Goal: Task Accomplishment & Management: Complete application form

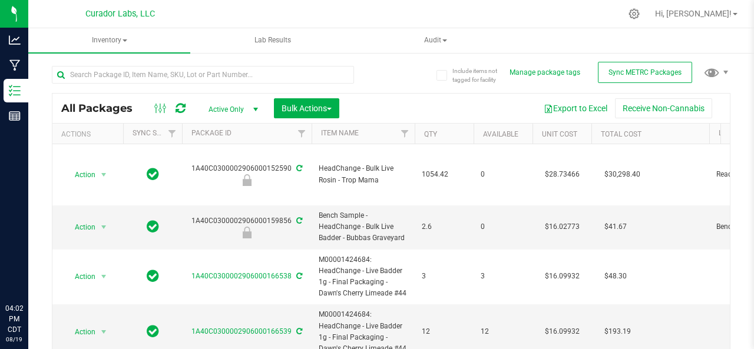
click at [15, 66] on icon at bounding box center [14, 65] width 11 height 11
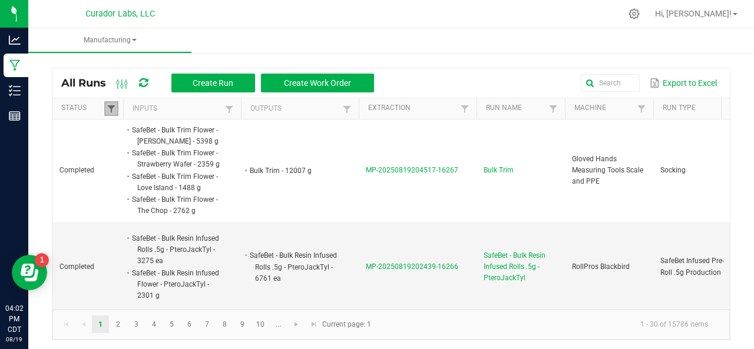
click at [110, 107] on span at bounding box center [111, 108] width 9 height 9
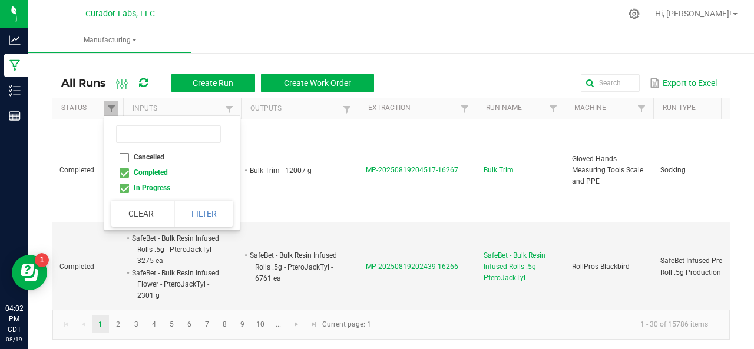
click at [125, 173] on li "Completed" at bounding box center [168, 172] width 114 height 15
checkbox input "false"
click at [223, 210] on button "Filter" at bounding box center [203, 214] width 59 height 26
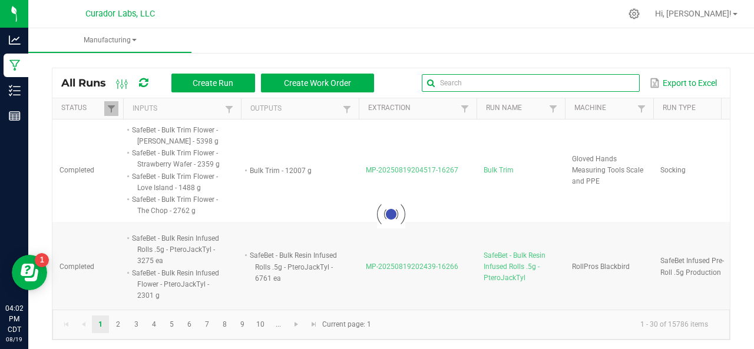
click at [610, 88] on input "text" at bounding box center [531, 83] width 218 height 18
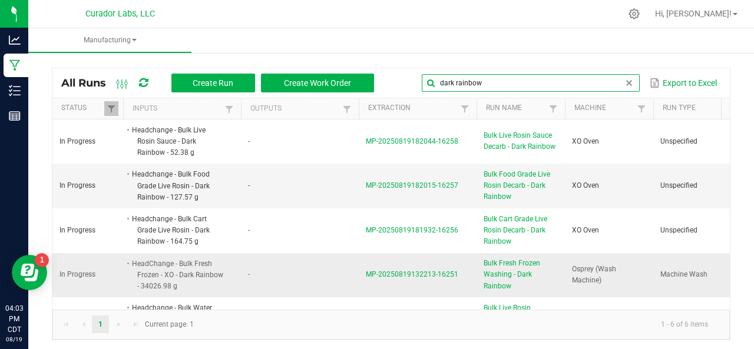
type input "dark rainbow"
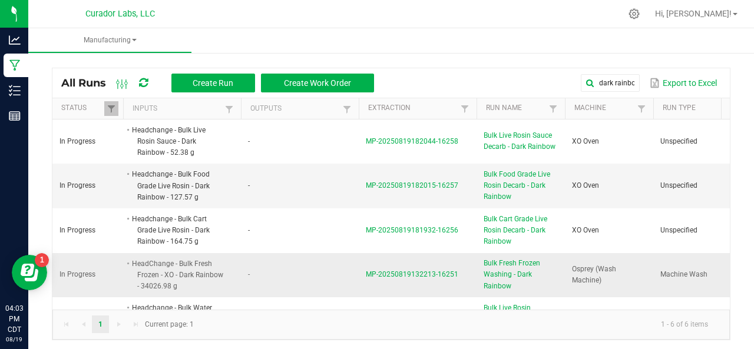
click at [417, 276] on span "MP-20250819132213-16251" at bounding box center [412, 274] width 92 height 8
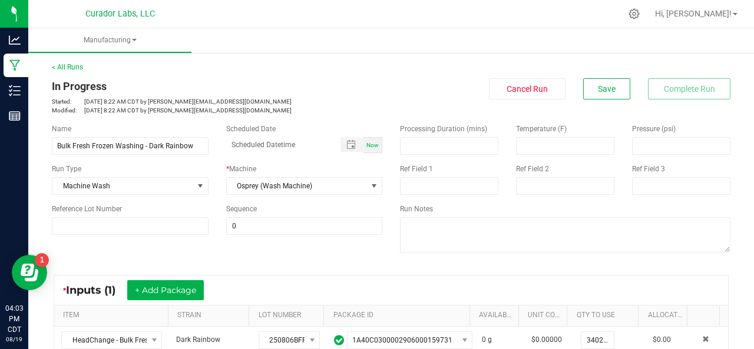
scroll to position [184, 0]
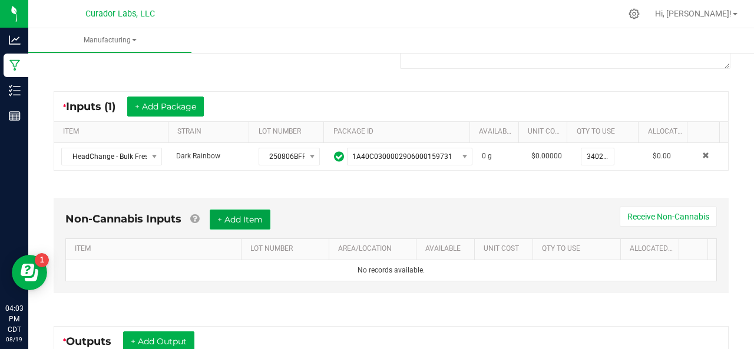
click at [256, 222] on button "+ Add Item" at bounding box center [240, 220] width 61 height 20
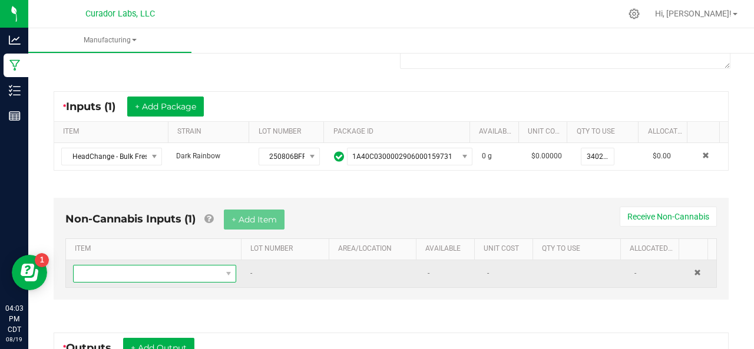
click at [168, 266] on span "NO DATA FOUND" at bounding box center [147, 274] width 147 height 16
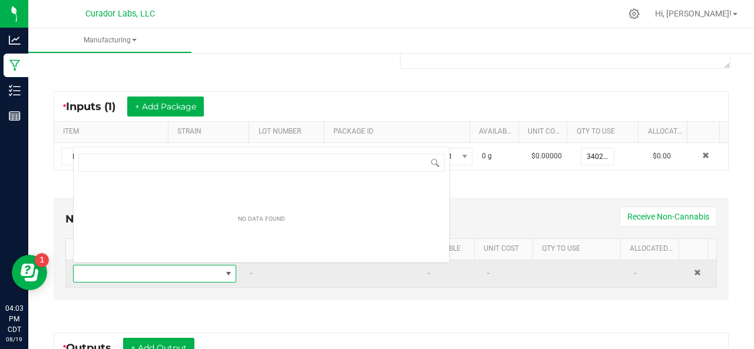
scroll to position [17, 155]
click at [168, 266] on span "NO DATA FOUND" at bounding box center [147, 274] width 147 height 16
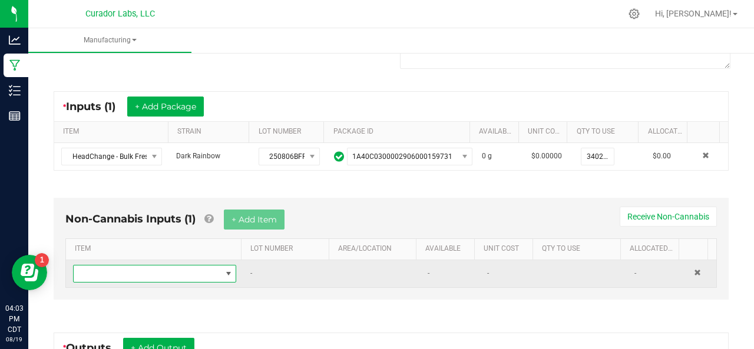
click at [168, 271] on span "NO DATA FOUND" at bounding box center [147, 274] width 147 height 16
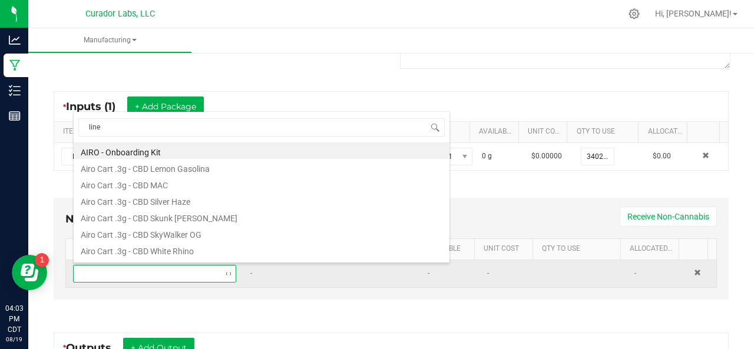
type input "liner"
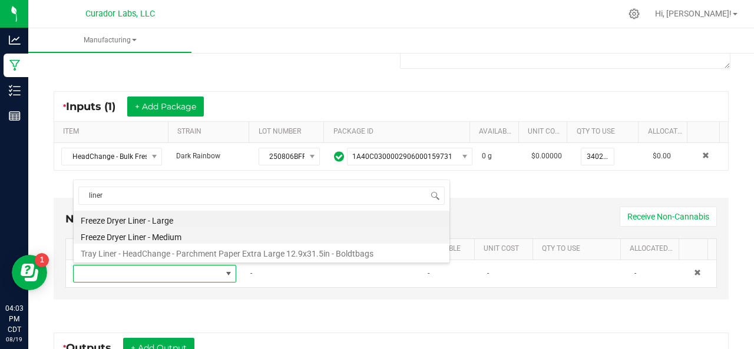
click at [133, 240] on li "Freeze Dryer Liner - Medium" at bounding box center [262, 235] width 376 height 16
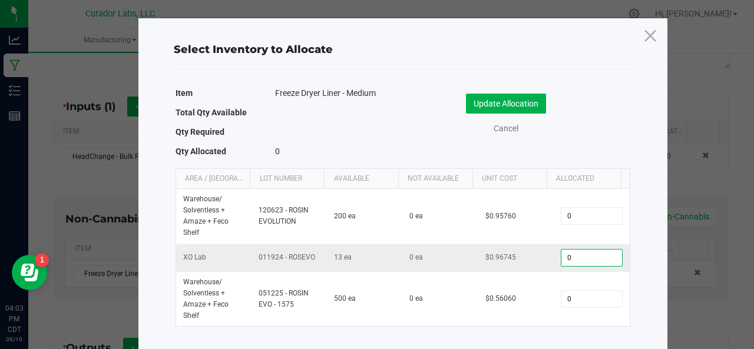
click at [571, 256] on input "0" at bounding box center [591, 258] width 60 height 16
type input "2"
click at [477, 102] on button "Update Allocation" at bounding box center [506, 104] width 80 height 20
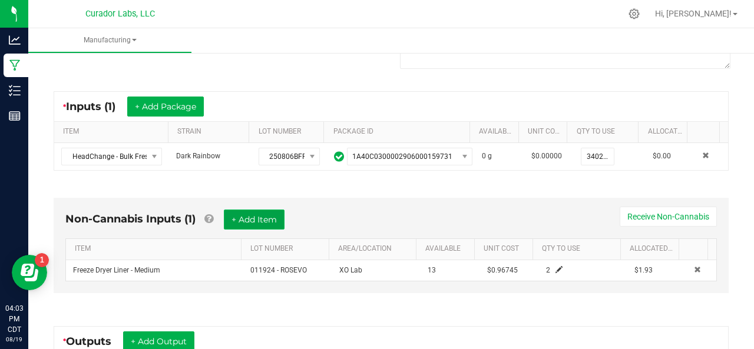
click at [231, 218] on button "+ Add Item" at bounding box center [254, 220] width 61 height 20
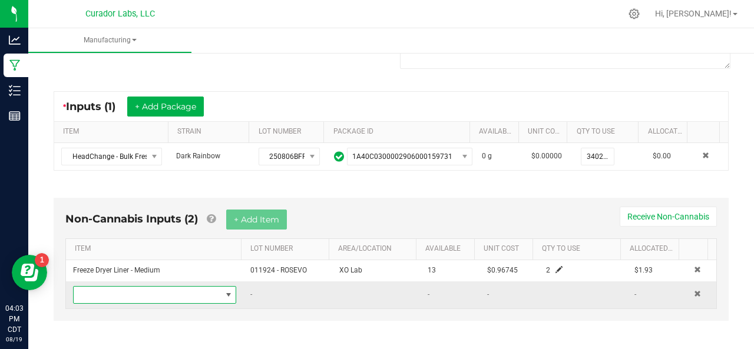
click at [132, 291] on span "NO DATA FOUND" at bounding box center [147, 295] width 147 height 16
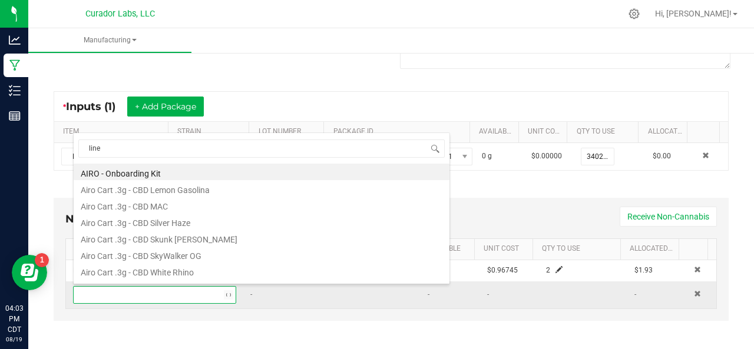
type input "liner"
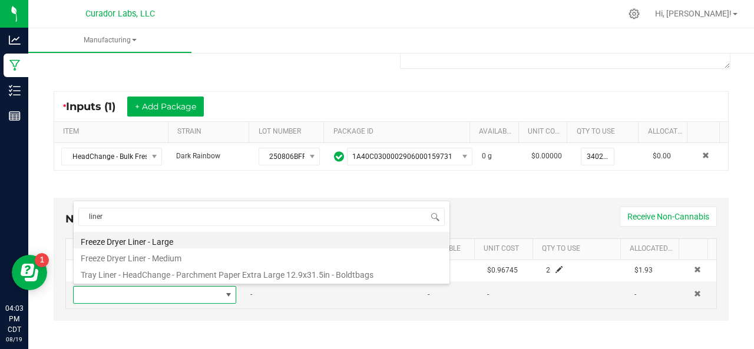
click at [121, 246] on li "Freeze Dryer Liner - Large" at bounding box center [262, 240] width 376 height 16
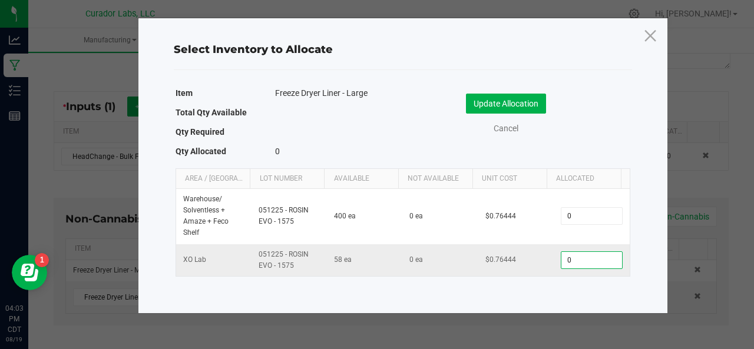
click at [568, 257] on input "0" at bounding box center [591, 260] width 60 height 16
type input "8"
click at [486, 103] on button "Update Allocation" at bounding box center [506, 104] width 80 height 20
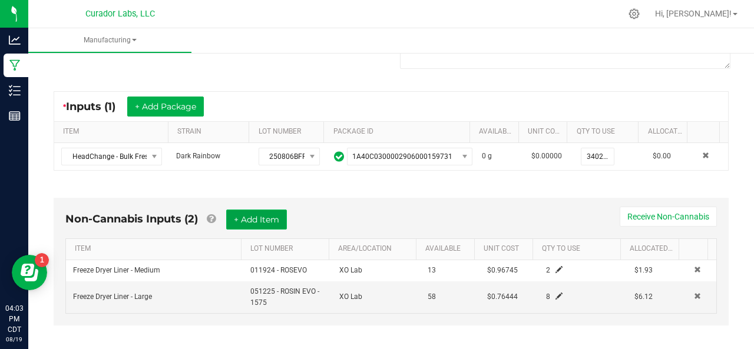
click at [261, 217] on button "+ Add Item" at bounding box center [256, 220] width 61 height 20
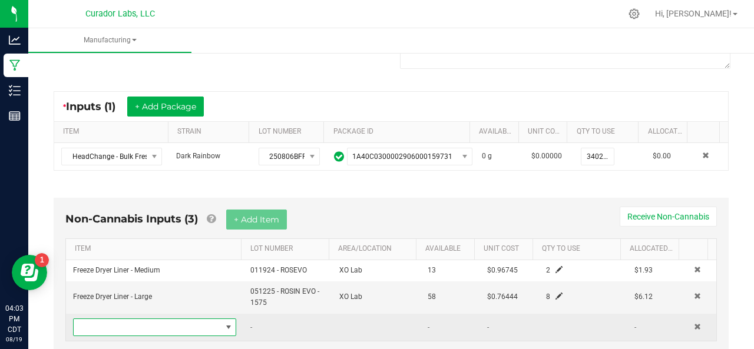
click at [152, 328] on span "NO DATA FOUND" at bounding box center [147, 327] width 147 height 16
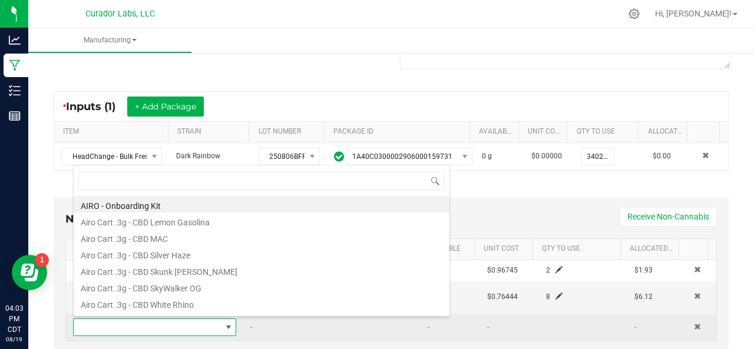
click at [152, 328] on span at bounding box center [147, 327] width 147 height 16
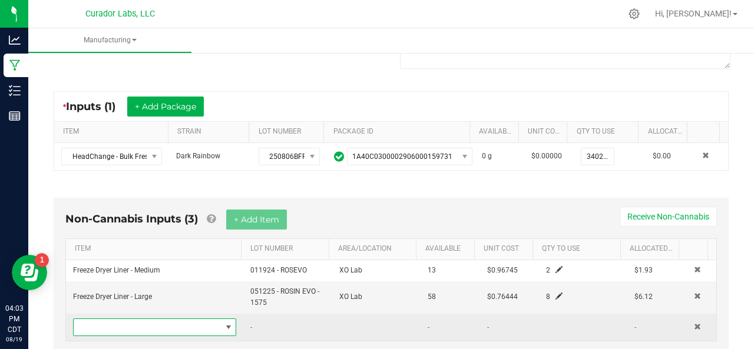
click at [152, 328] on span "NO DATA FOUND" at bounding box center [147, 327] width 147 height 16
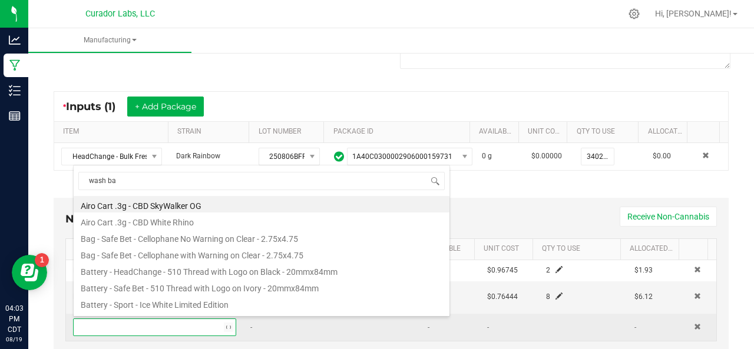
type input "wash bag"
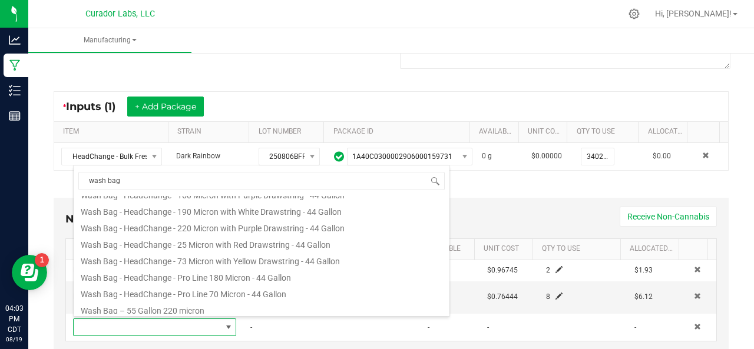
scroll to position [146, 0]
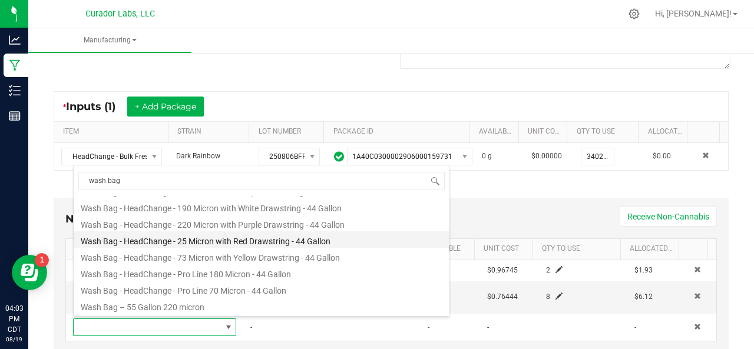
click at [197, 242] on li "Wash Bag - HeadChange - 25 Micron with Red Drawstring - 44 Gallon" at bounding box center [262, 239] width 376 height 16
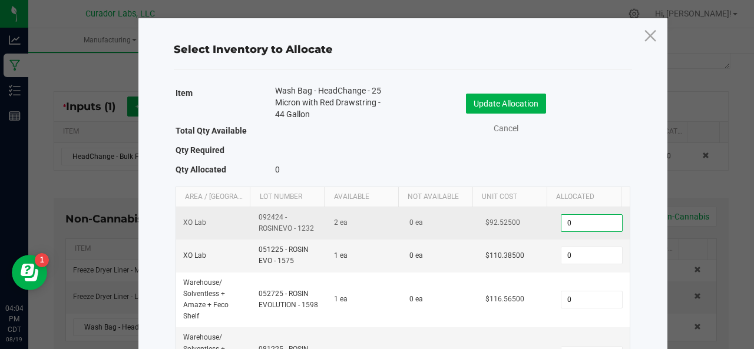
click at [571, 218] on input "0" at bounding box center [591, 223] width 60 height 16
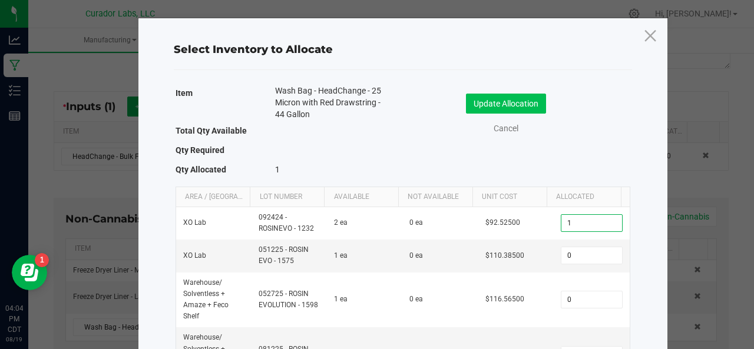
type input "1"
click at [493, 106] on button "Update Allocation" at bounding box center [506, 104] width 80 height 20
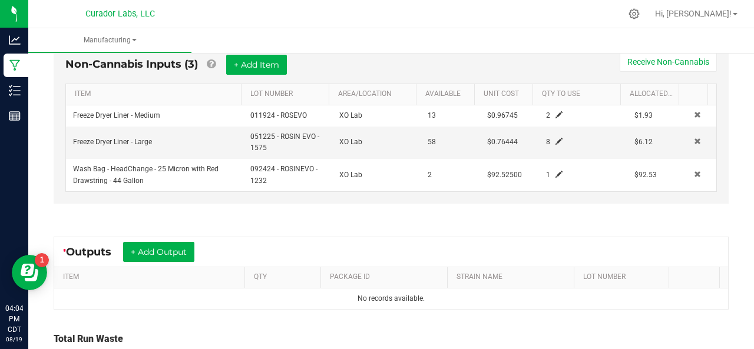
scroll to position [339, 0]
click at [144, 247] on button "+ Add Output" at bounding box center [158, 251] width 71 height 20
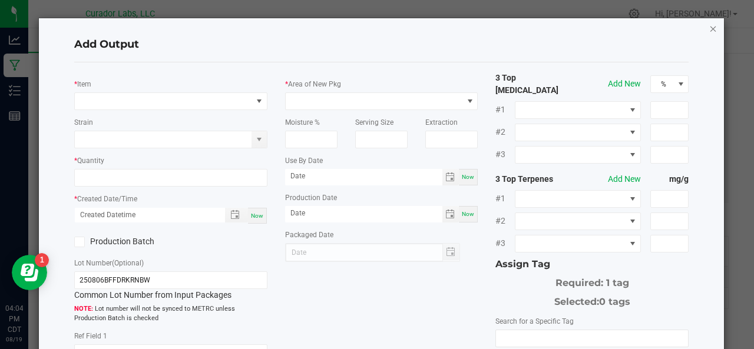
click at [709, 24] on icon "button" at bounding box center [713, 28] width 8 height 14
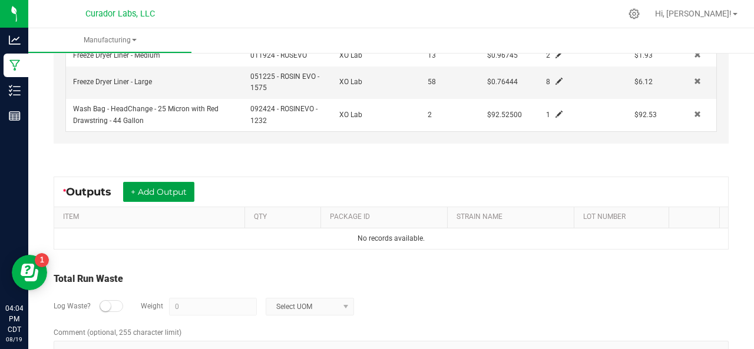
scroll to position [429, 0]
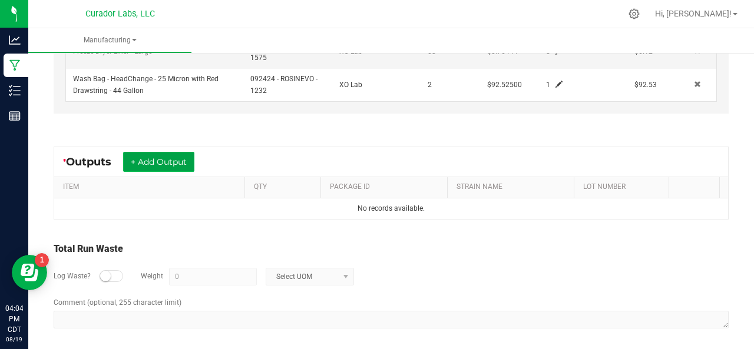
click at [158, 155] on button "+ Add Output" at bounding box center [158, 162] width 71 height 20
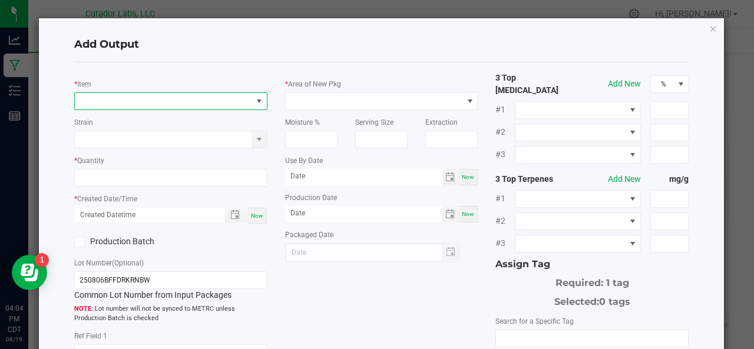
click at [131, 104] on span "NO DATA FOUND" at bounding box center [163, 101] width 177 height 16
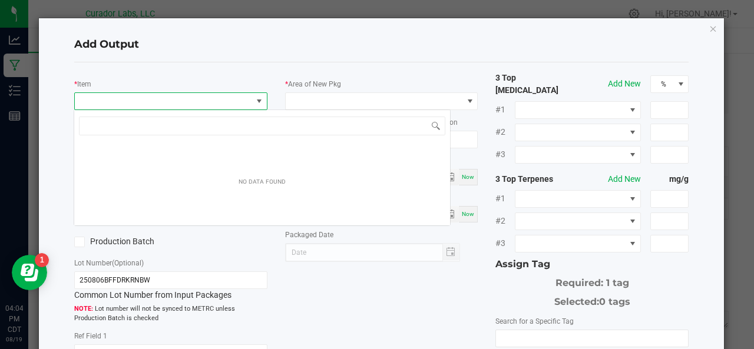
scroll to position [17, 190]
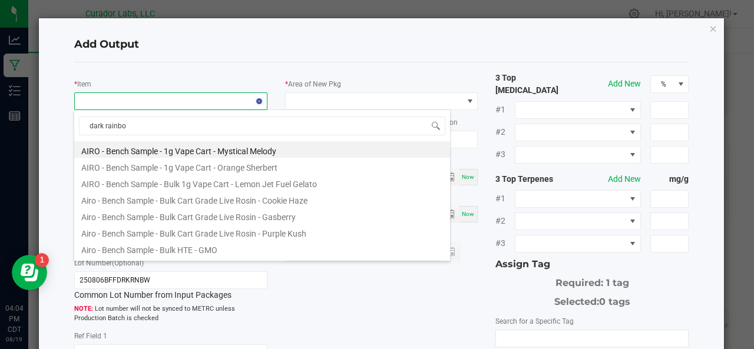
type input "dark rainbow"
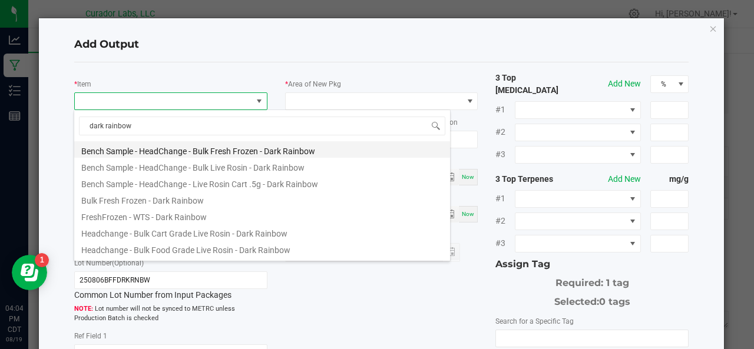
scroll to position [228, 0]
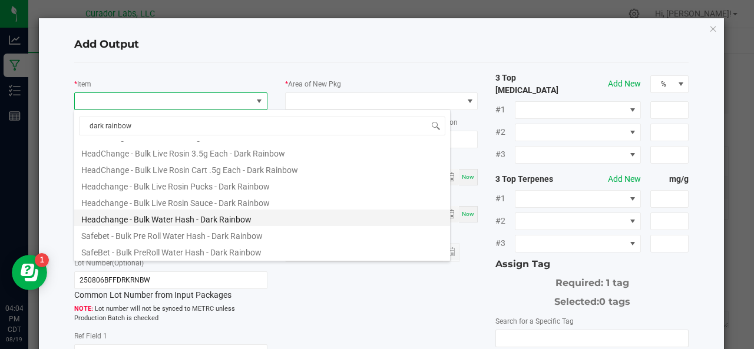
click at [153, 221] on li "Headchange - Bulk Water Hash - Dark Rainbow" at bounding box center [262, 218] width 376 height 16
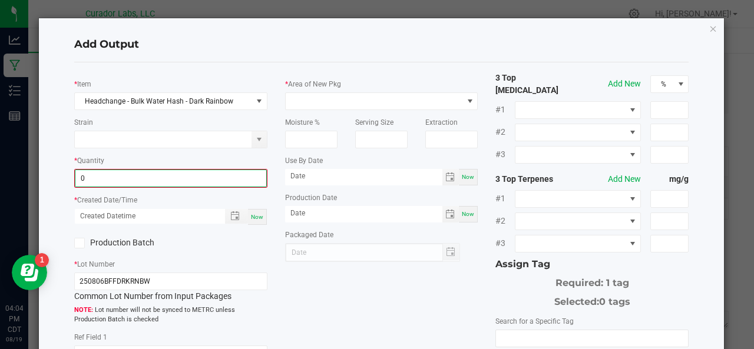
click at [150, 177] on input "0" at bounding box center [170, 178] width 191 height 16
type input "4260.0000 g"
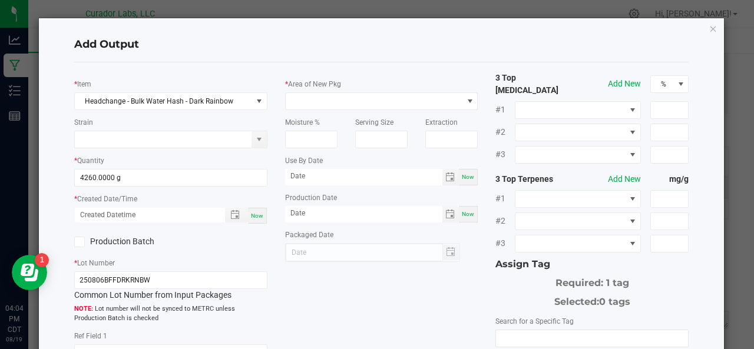
click at [258, 216] on span "Now" at bounding box center [257, 216] width 12 height 6
type input "[DATE] 4:04 PM"
type input "[DATE]"
click at [98, 242] on label "Production Batch" at bounding box center [118, 242] width 88 height 12
click at [0, 0] on input "Production Batch" at bounding box center [0, 0] width 0 height 0
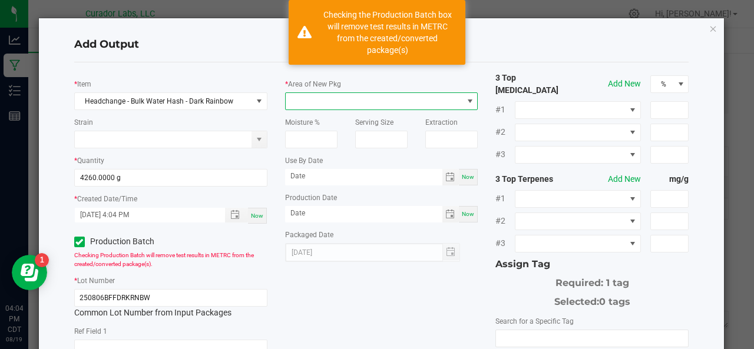
click at [322, 101] on span at bounding box center [374, 101] width 177 height 16
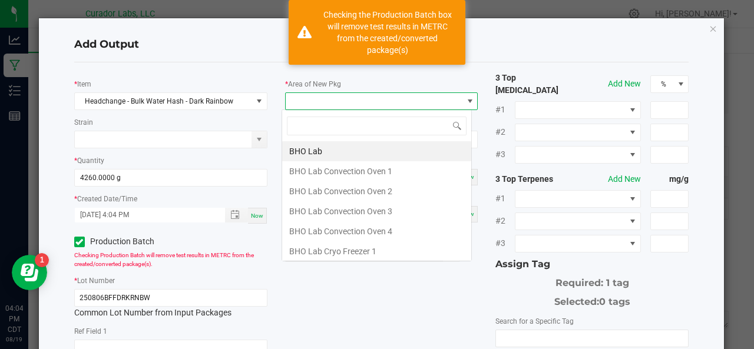
scroll to position [17, 190]
type input "xo"
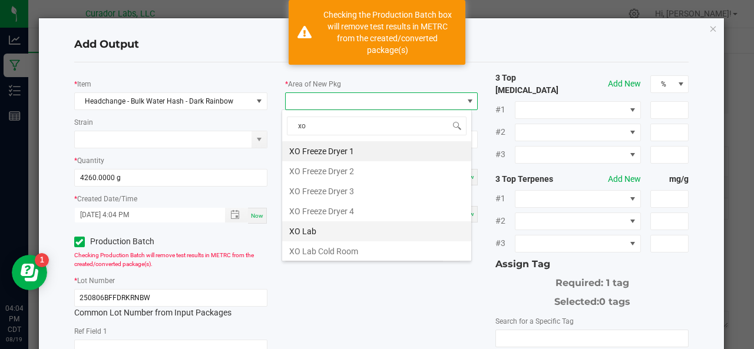
click at [315, 227] on li "XO Lab" at bounding box center [376, 231] width 189 height 20
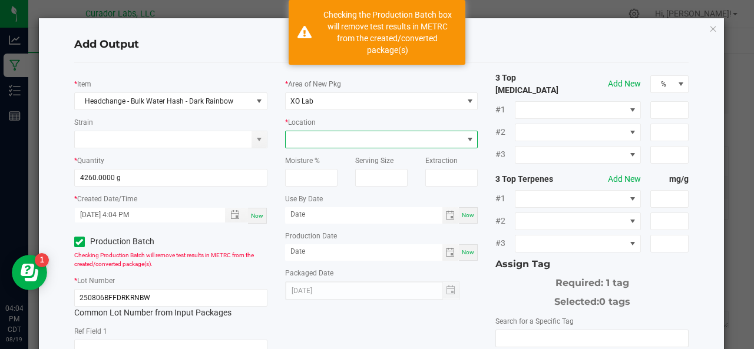
click at [346, 143] on span at bounding box center [374, 139] width 177 height 16
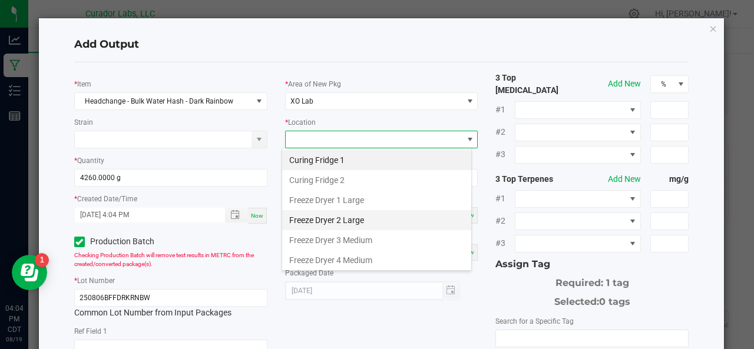
click at [307, 216] on li "Freeze Dryer 2 Large" at bounding box center [376, 220] width 189 height 20
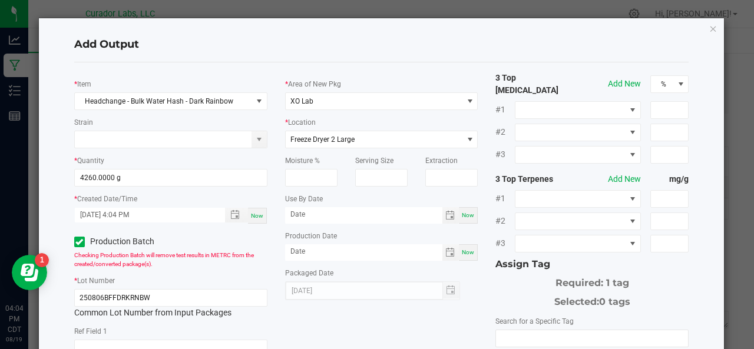
click at [462, 215] on span "Now" at bounding box center [468, 215] width 12 height 6
click at [358, 208] on input "[DATE]" at bounding box center [363, 214] width 157 height 15
type input "[DATE]"
click at [463, 254] on span "Now" at bounding box center [468, 252] width 12 height 6
type input "[DATE]"
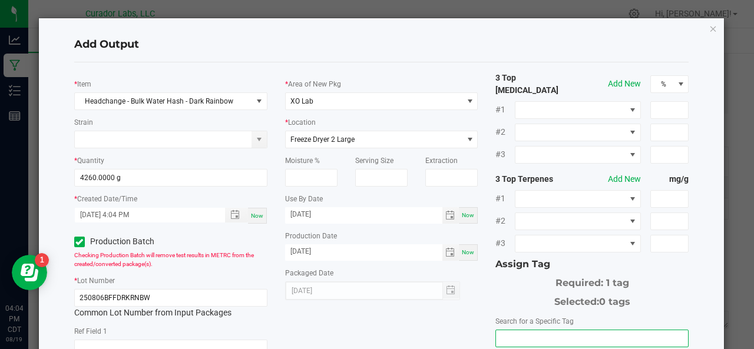
click at [526, 330] on input "NO DATA FOUND" at bounding box center [592, 338] width 192 height 16
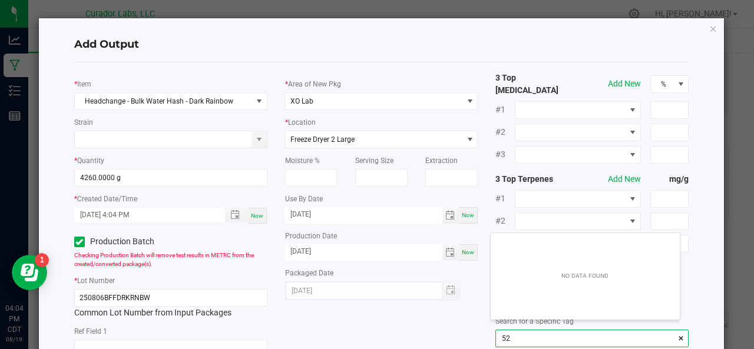
scroll to position [16, 190]
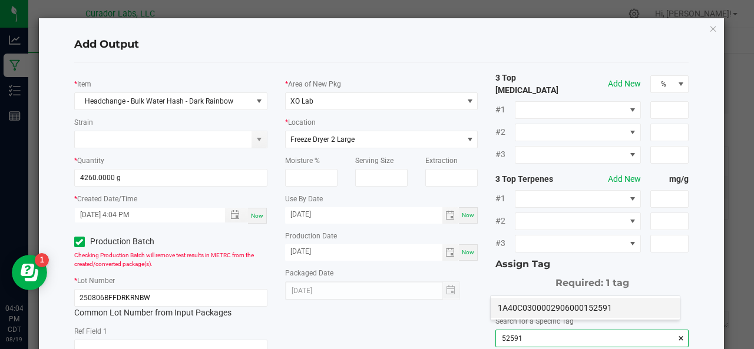
click at [533, 307] on li "1A40C0300002906000152591" at bounding box center [585, 308] width 189 height 20
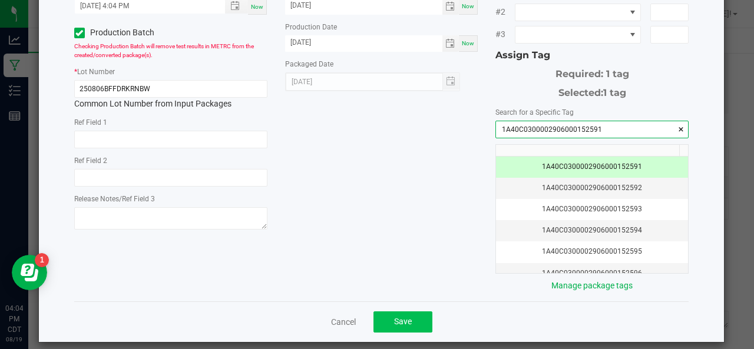
type input "1A40C0300002906000152591"
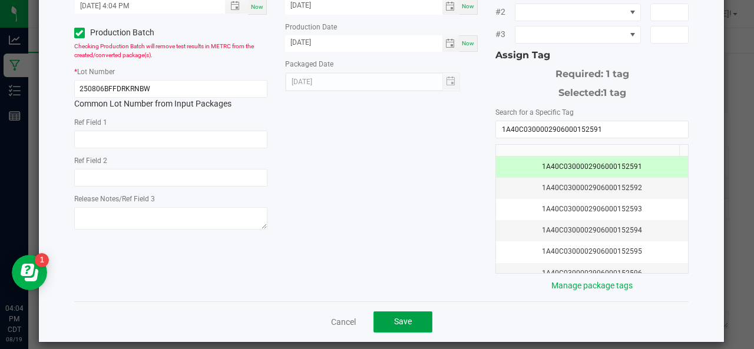
click at [385, 312] on button "Save" at bounding box center [402, 322] width 59 height 21
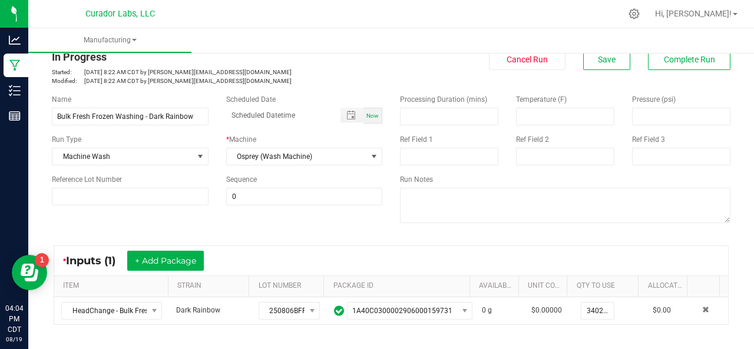
scroll to position [26, 0]
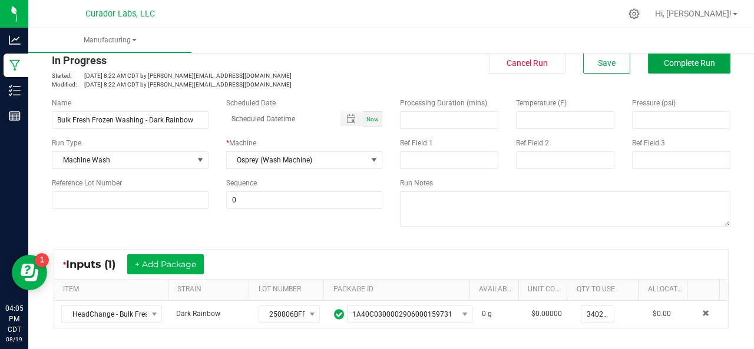
click at [670, 64] on span "Complete Run" at bounding box center [689, 62] width 51 height 9
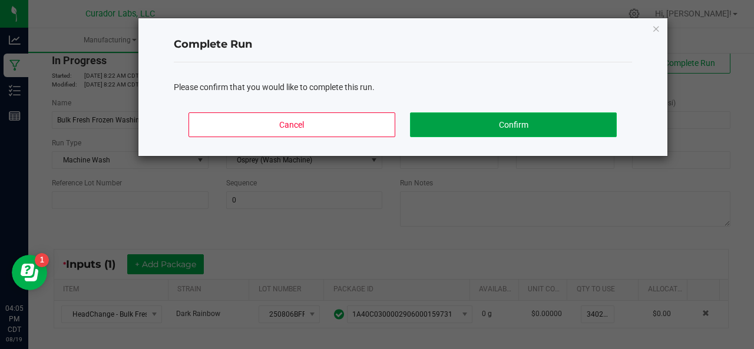
click at [542, 122] on button "Confirm" at bounding box center [513, 124] width 206 height 25
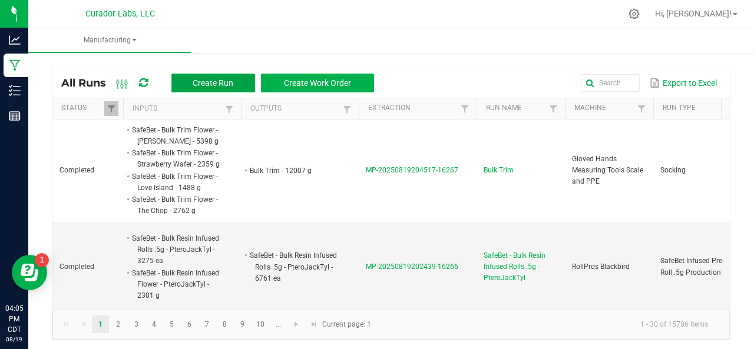
click at [228, 80] on span "Create Run" at bounding box center [213, 82] width 41 height 9
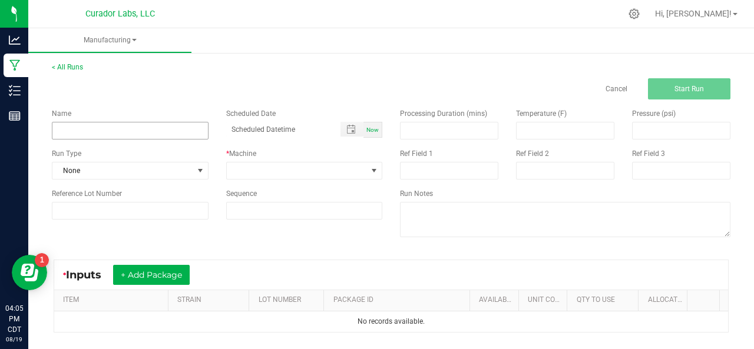
drag, startPoint x: 168, startPoint y: 120, endPoint x: 164, endPoint y: 127, distance: 7.7
click at [164, 127] on div "Name" at bounding box center [130, 123] width 174 height 31
click at [164, 127] on input at bounding box center [130, 131] width 157 height 18
type input "Bulk Water Hash Sublimation - Dark Rainbow"
click at [170, 170] on span "None" at bounding box center [122, 171] width 141 height 16
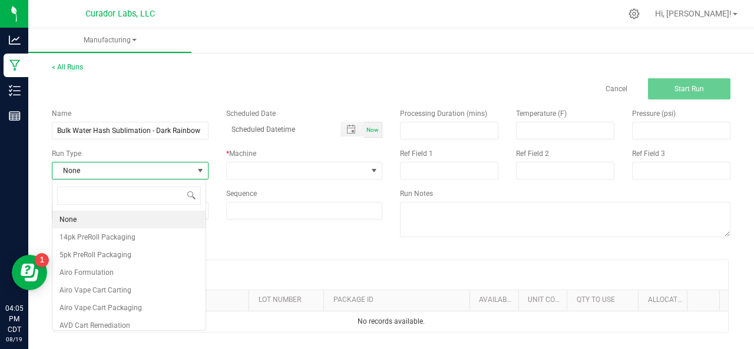
scroll to position [17, 154]
type input "sub"
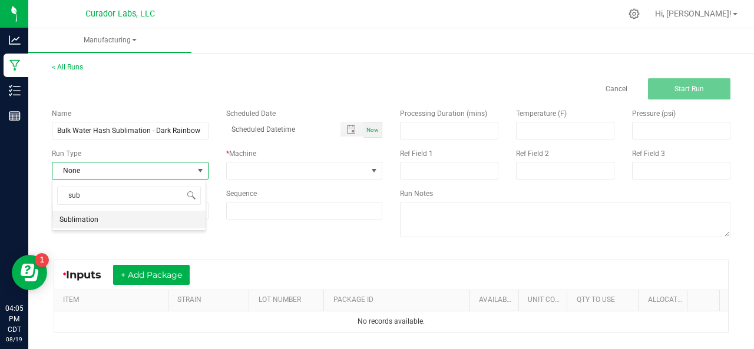
click at [101, 218] on li "Sublimation" at bounding box center [128, 220] width 153 height 18
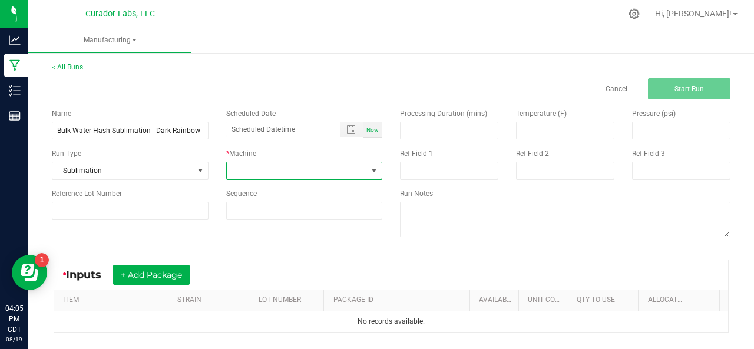
click at [236, 166] on span at bounding box center [297, 171] width 141 height 16
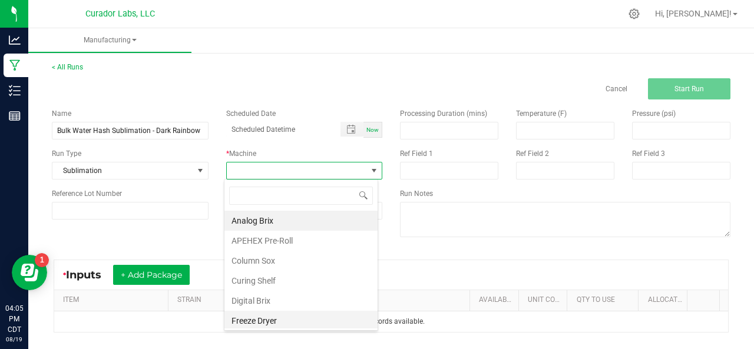
click at [258, 320] on li "Freeze Dryer" at bounding box center [300, 321] width 153 height 20
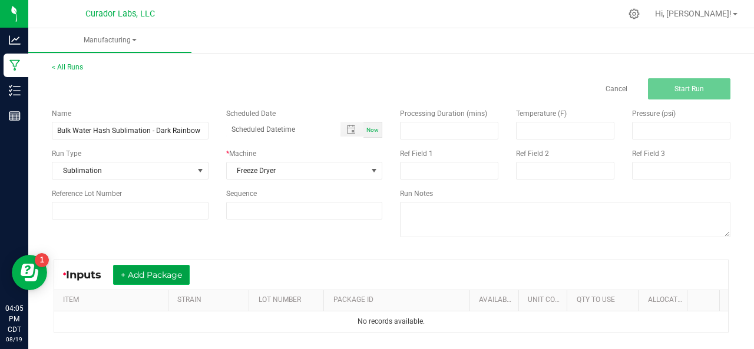
click at [183, 274] on button "+ Add Package" at bounding box center [151, 275] width 77 height 20
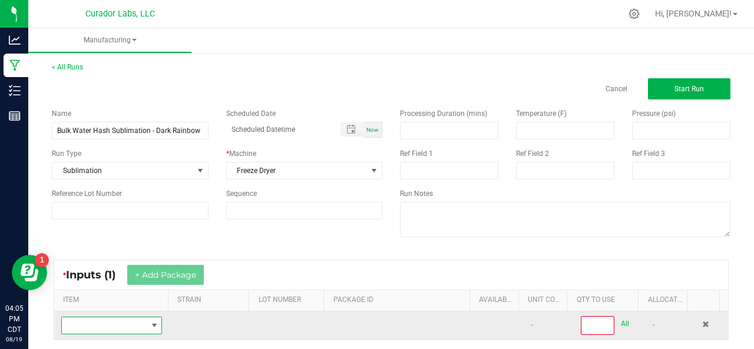
click at [100, 322] on span "NO DATA FOUND" at bounding box center [104, 325] width 85 height 16
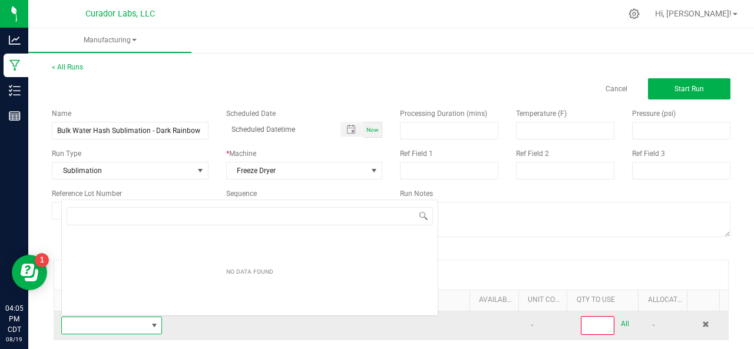
scroll to position [17, 97]
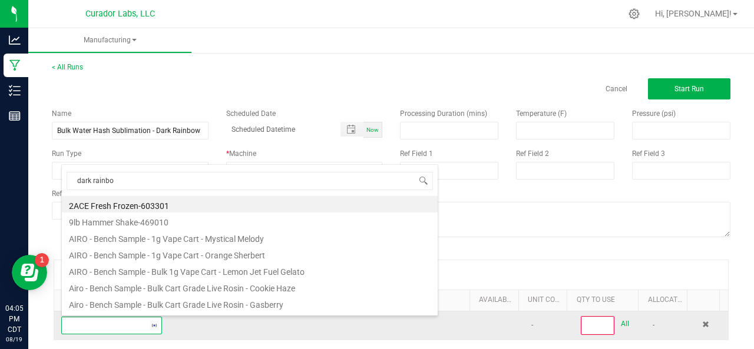
type input "dark rainbow"
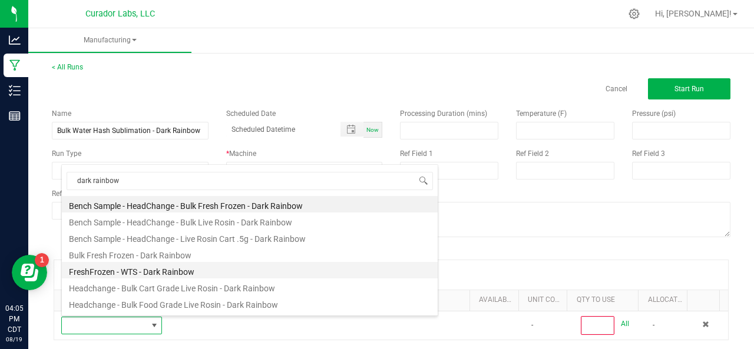
scroll to position [245, 0]
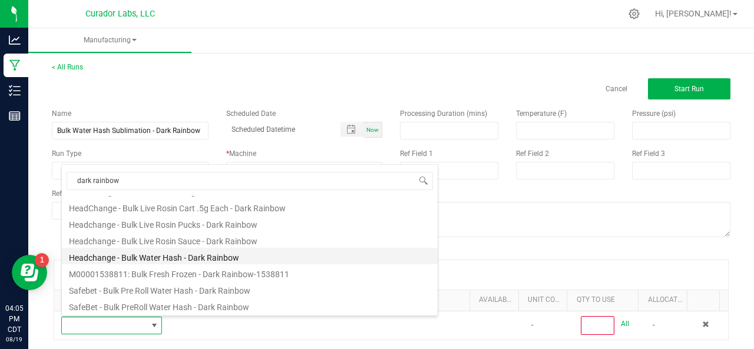
click at [143, 254] on li "Headchange - Bulk Water Hash - Dark Rainbow" at bounding box center [250, 256] width 376 height 16
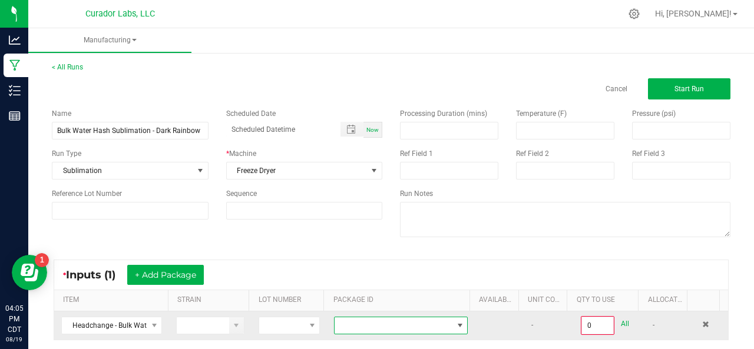
click at [389, 325] on span at bounding box center [393, 325] width 118 height 16
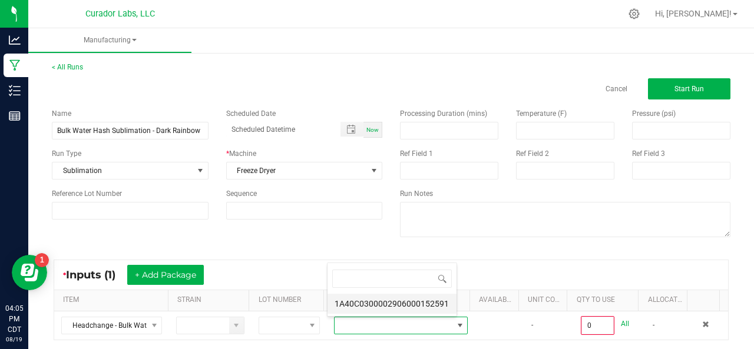
click at [383, 304] on li "1A40C0300002906000152591" at bounding box center [391, 304] width 129 height 20
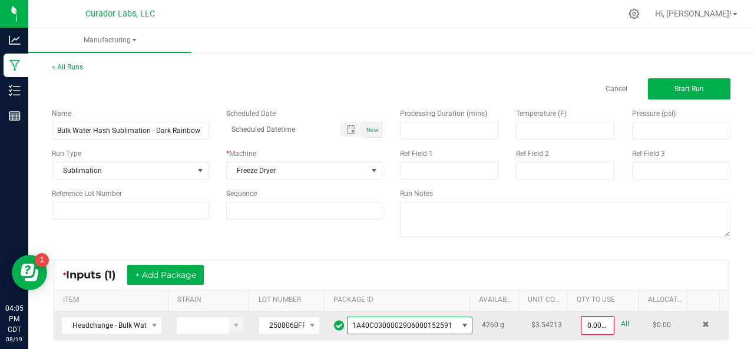
click at [621, 323] on link "All" at bounding box center [625, 324] width 8 height 16
type input "4260.0000 g"
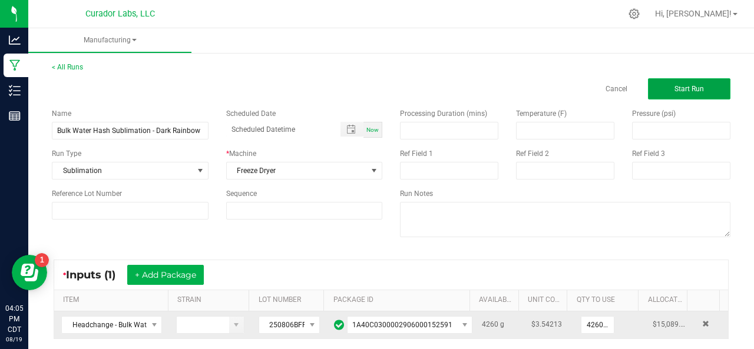
click at [682, 79] on button "Start Run" at bounding box center [689, 88] width 82 height 21
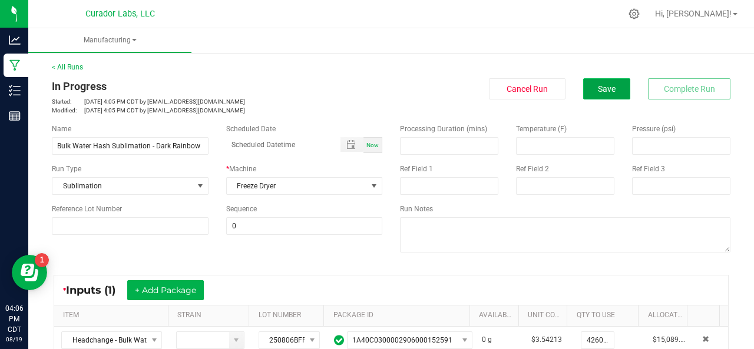
click at [608, 90] on button "Save" at bounding box center [606, 88] width 47 height 21
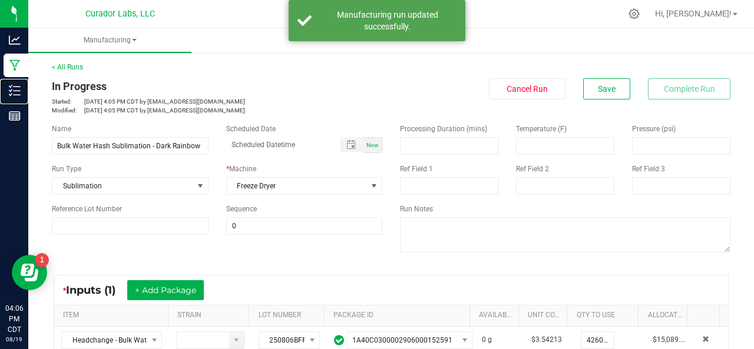
click at [14, 91] on line at bounding box center [17, 91] width 6 height 0
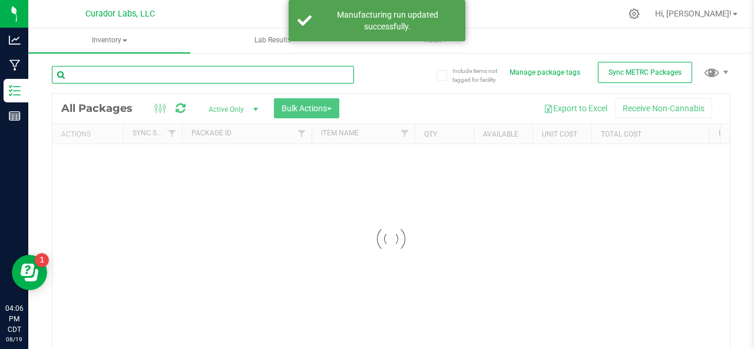
click at [144, 74] on input "text" at bounding box center [203, 75] width 302 height 18
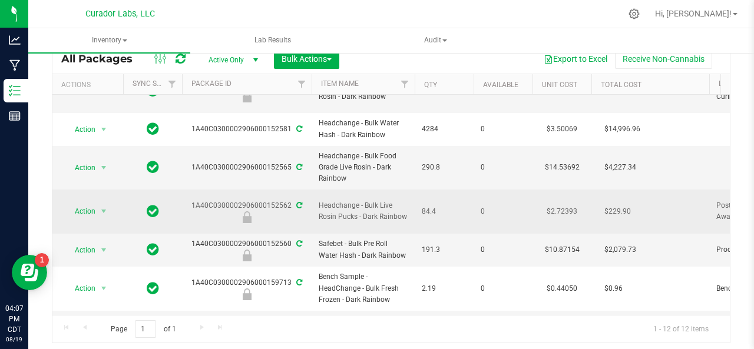
scroll to position [236, 0]
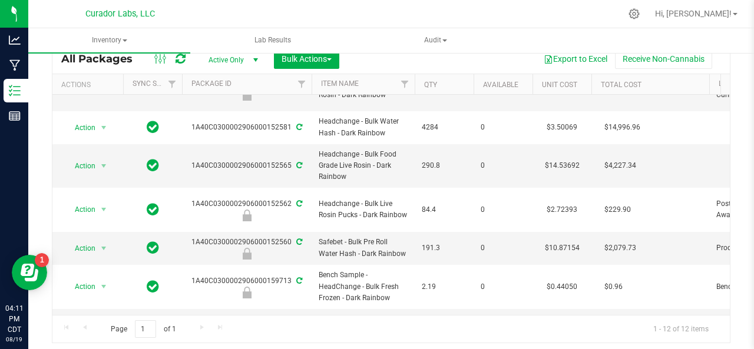
type input "dark rai"
click at [104, 39] on span "Inventory" at bounding box center [109, 40] width 162 height 25
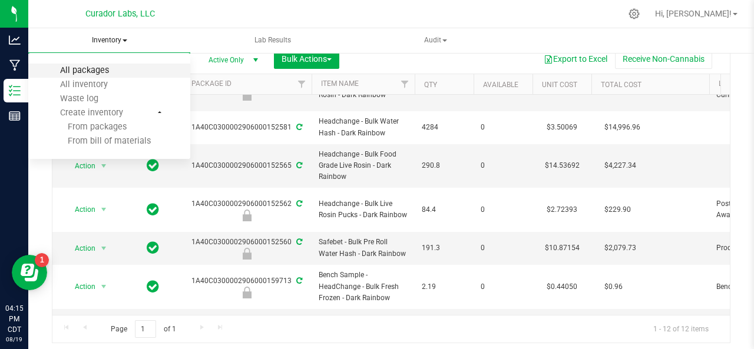
click at [88, 67] on span "All packages" at bounding box center [84, 70] width 81 height 10
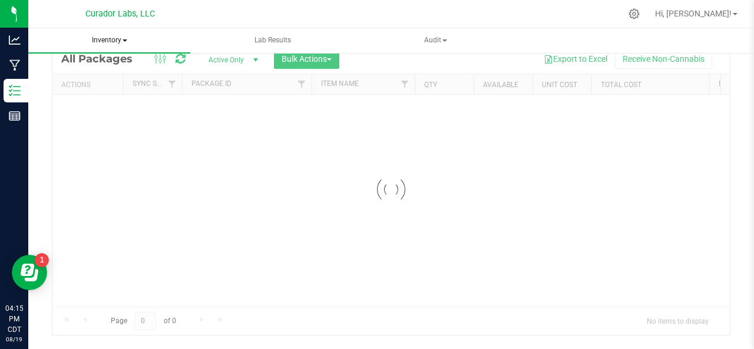
click at [106, 44] on span "Inventory" at bounding box center [109, 40] width 162 height 25
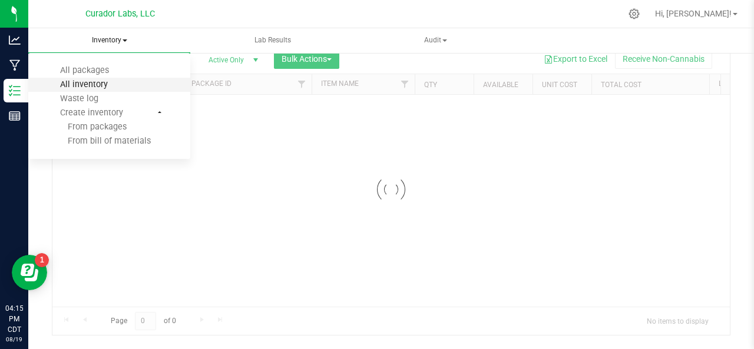
click at [87, 85] on span "All inventory" at bounding box center [83, 84] width 79 height 10
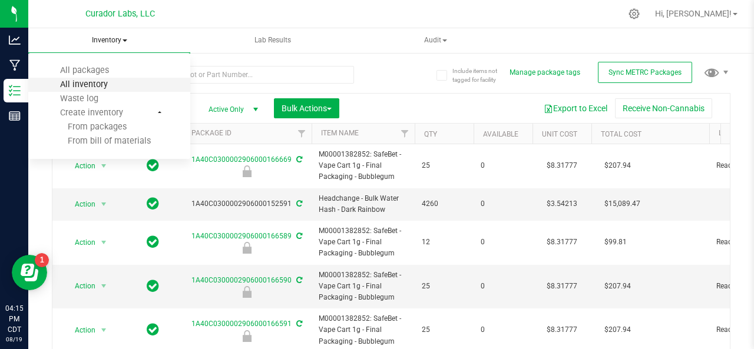
click at [109, 85] on span "All inventory" at bounding box center [83, 84] width 79 height 10
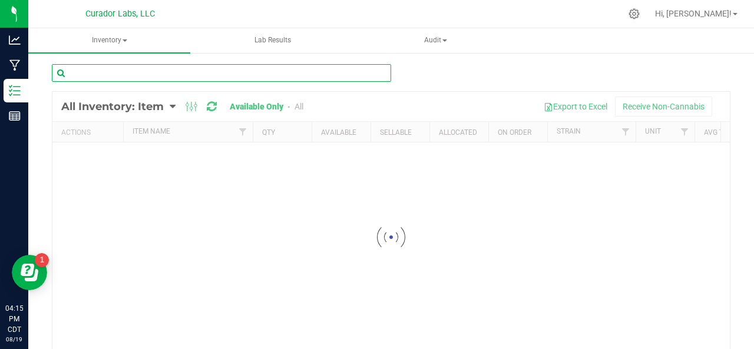
click at [217, 71] on input "text" at bounding box center [221, 73] width 339 height 18
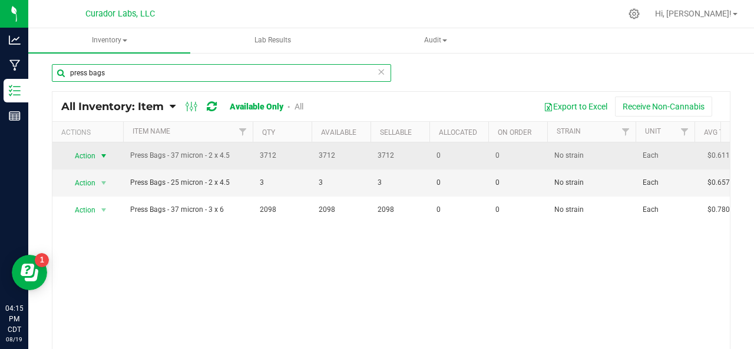
type input "press bags"
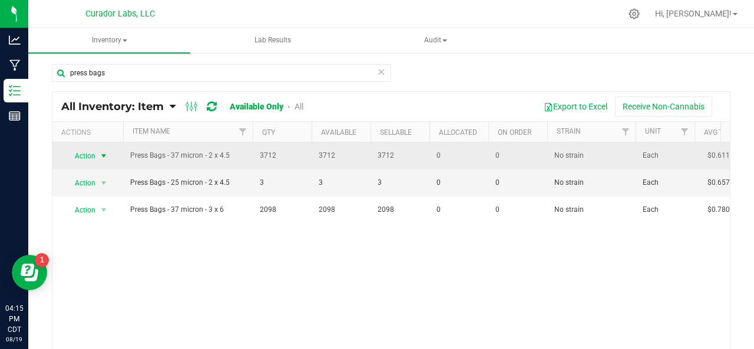
click at [70, 153] on span "Action" at bounding box center [80, 156] width 32 height 16
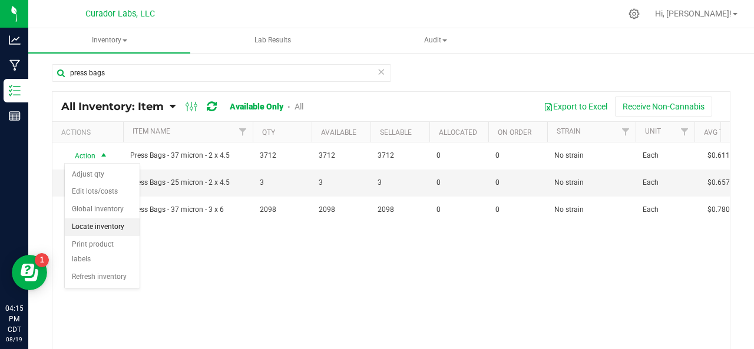
click at [88, 231] on li "Locate inventory" at bounding box center [102, 227] width 75 height 18
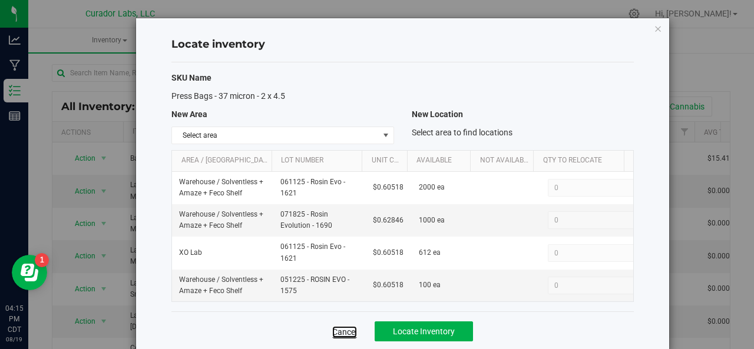
click at [346, 331] on link "Cancel" at bounding box center [344, 332] width 25 height 12
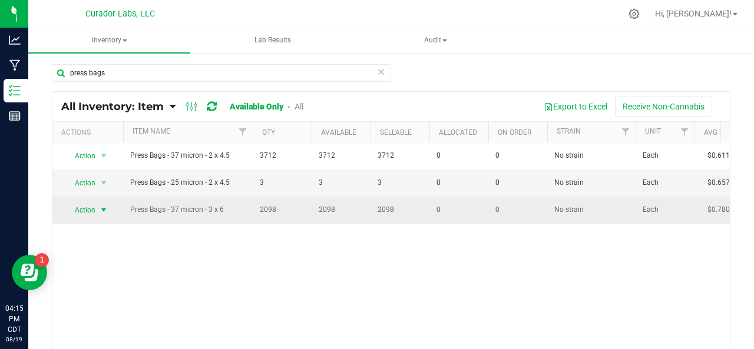
click at [82, 208] on span "Action" at bounding box center [80, 210] width 32 height 16
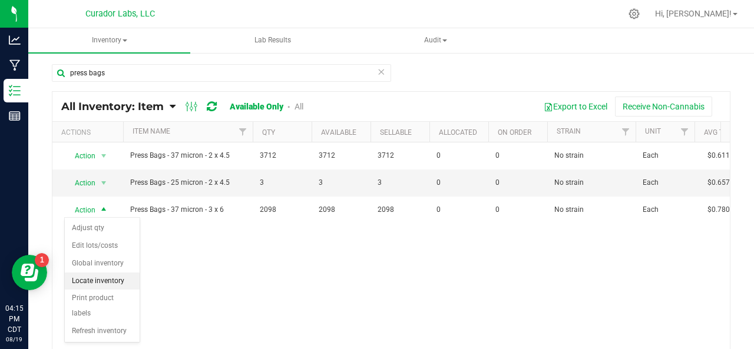
click at [112, 280] on li "Locate inventory" at bounding box center [102, 282] width 75 height 18
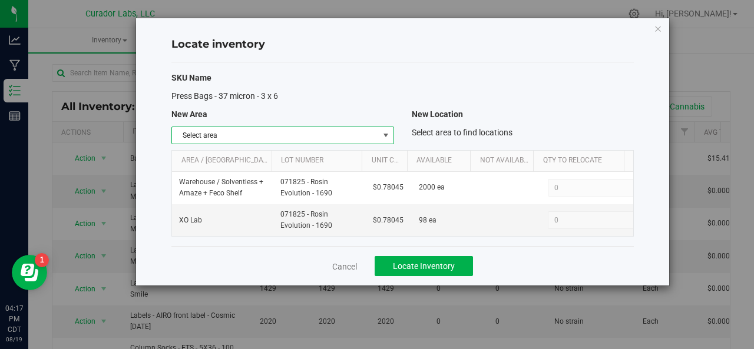
click at [231, 136] on span "Select area" at bounding box center [275, 135] width 206 height 16
click at [274, 102] on div "SKU Name Press Bags - 37 micron - 3 x 6 New Area New Location Select area Selec…" at bounding box center [402, 154] width 462 height 184
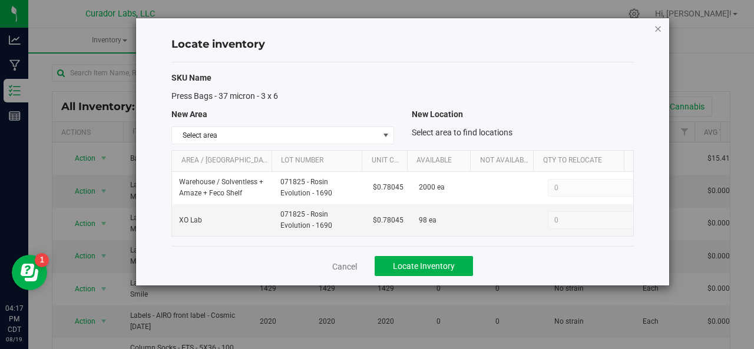
click at [654, 27] on icon "button" at bounding box center [658, 28] width 8 height 14
